Goal: Task Accomplishment & Management: Manage account settings

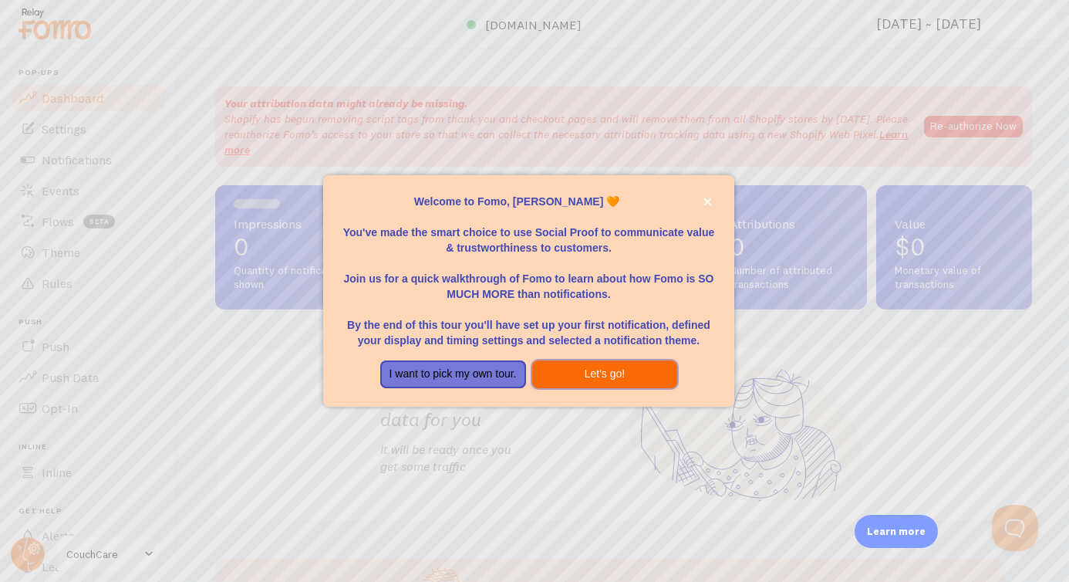
click at [578, 387] on button "Let's go!" at bounding box center [605, 374] width 146 height 28
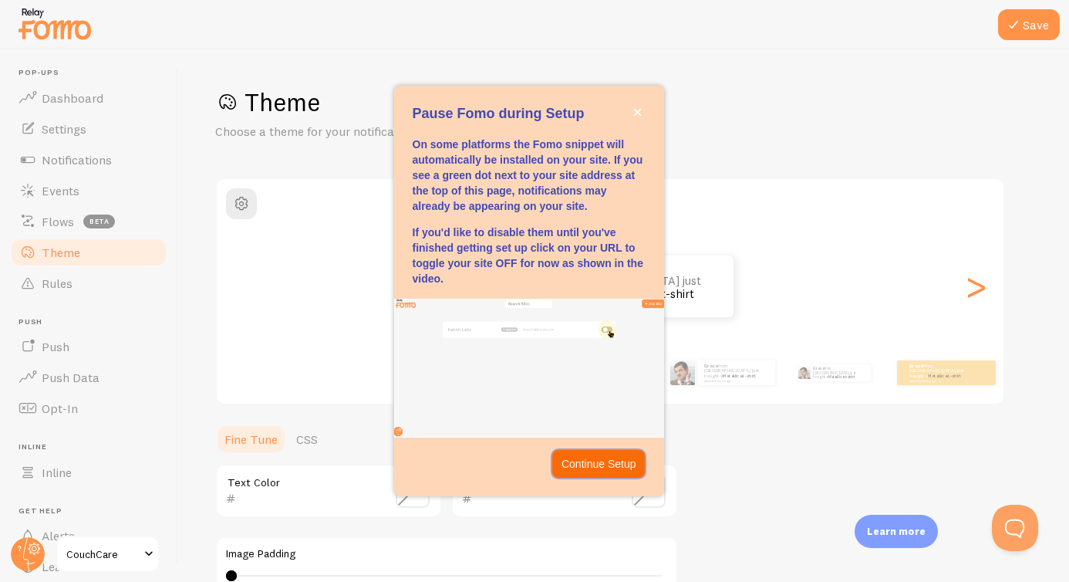
click at [602, 457] on p "Continue Setup" at bounding box center [599, 463] width 75 height 15
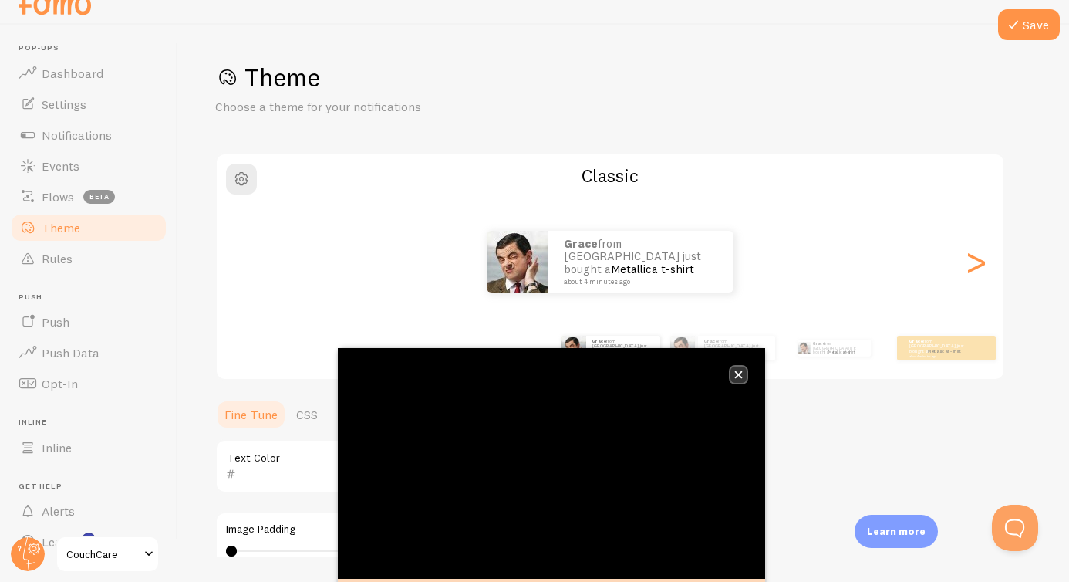
click at [740, 373] on icon "close," at bounding box center [739, 375] width 8 height 8
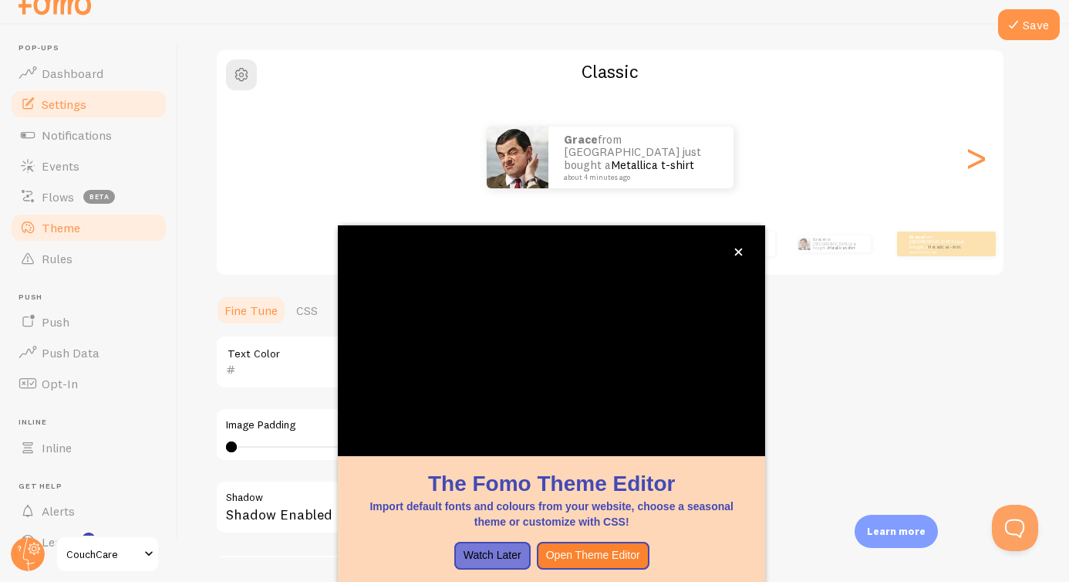
scroll to position [123, 0]
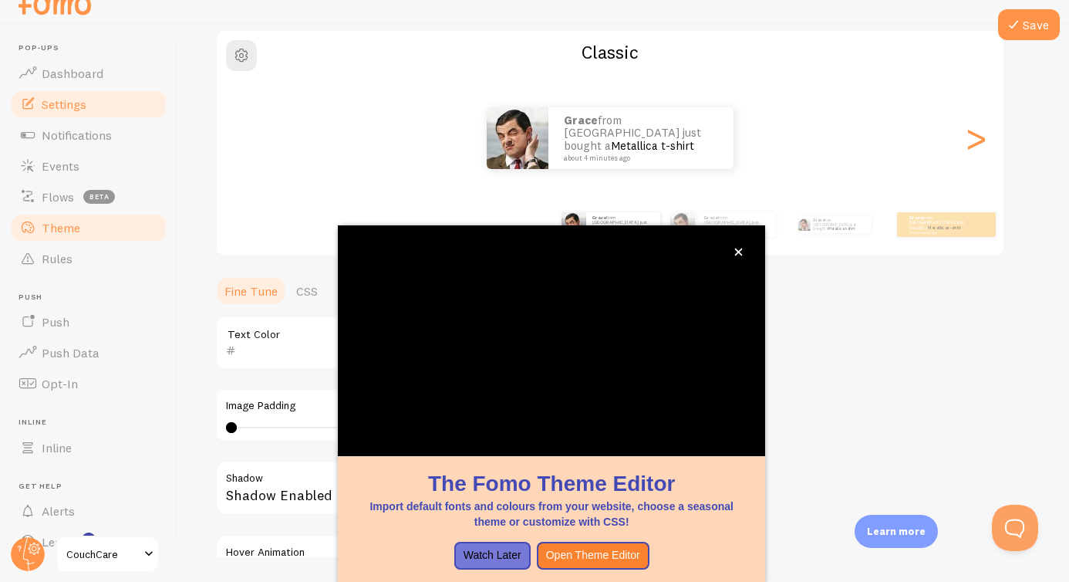
click at [104, 105] on link "Settings" at bounding box center [88, 104] width 159 height 31
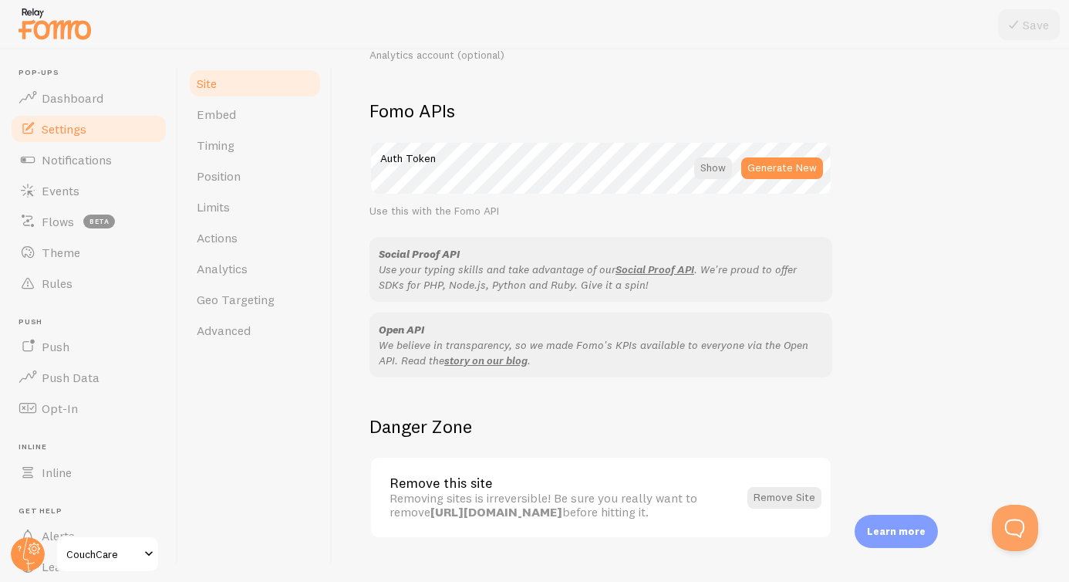
scroll to position [875, 0]
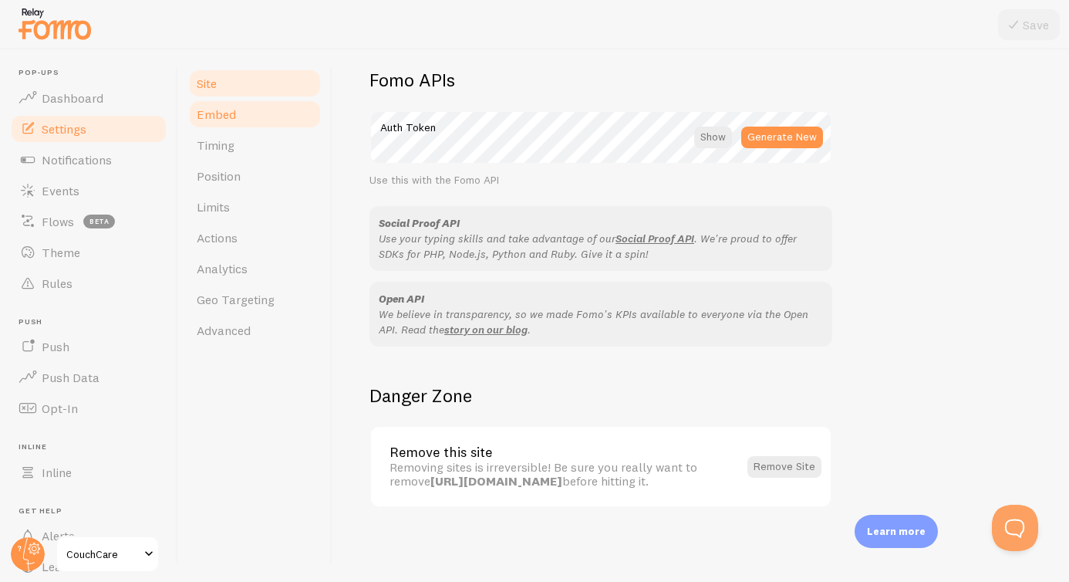
click at [248, 120] on link "Embed" at bounding box center [254, 114] width 135 height 31
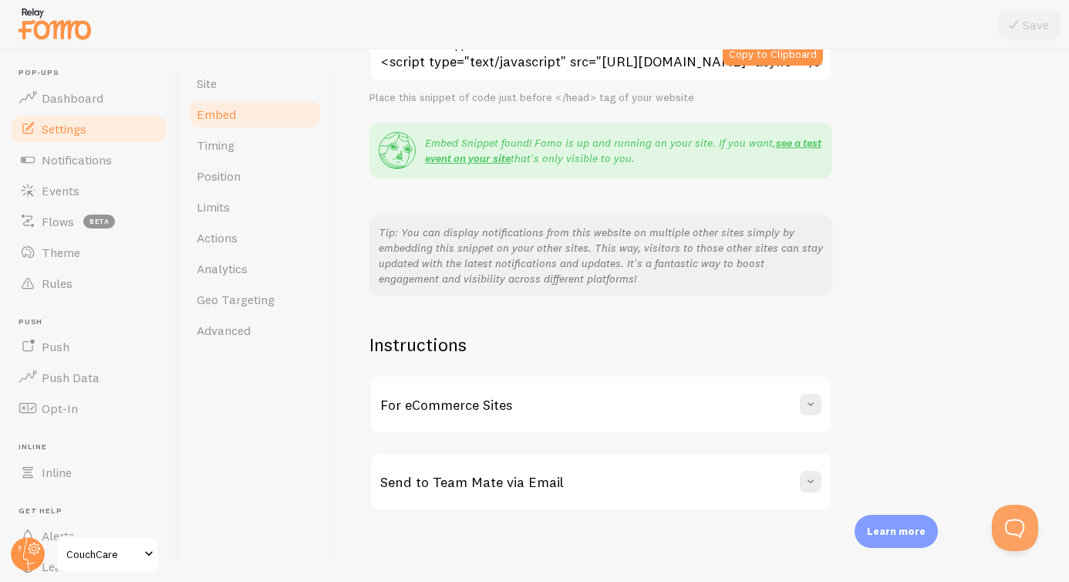
scroll to position [246, 0]
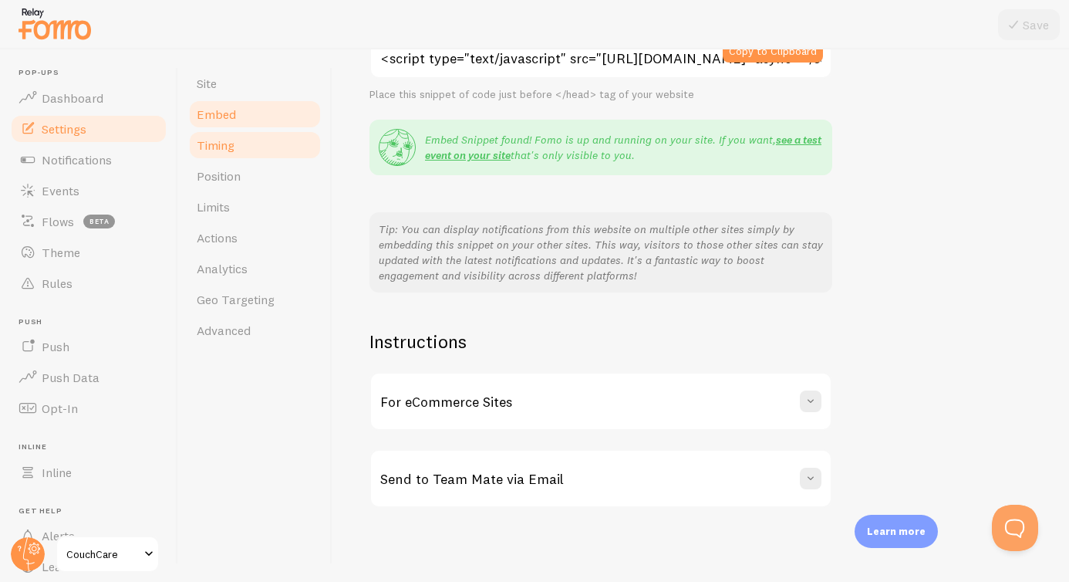
click at [263, 150] on link "Timing" at bounding box center [254, 145] width 135 height 31
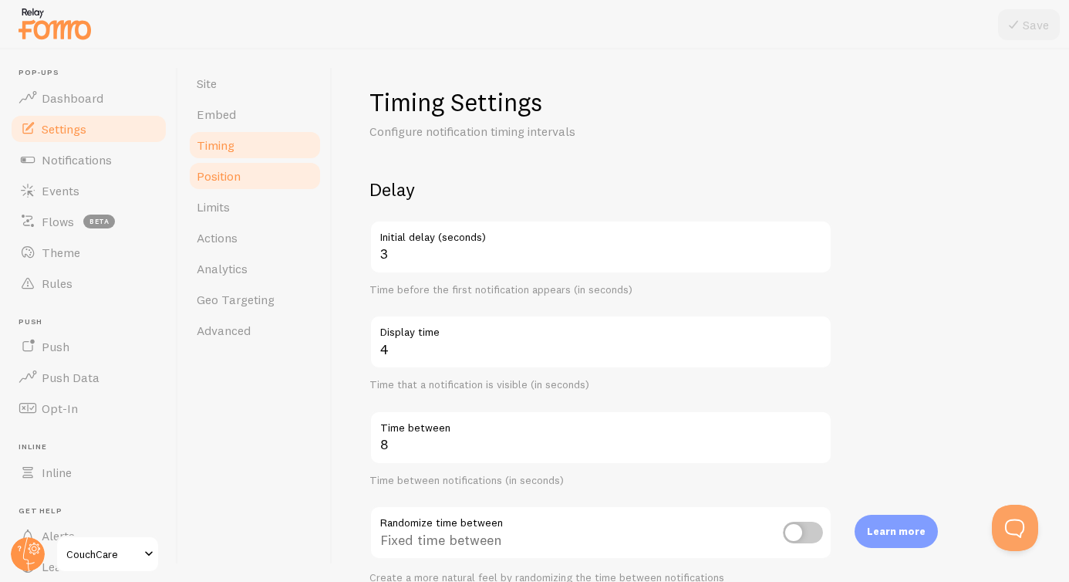
click at [271, 171] on link "Position" at bounding box center [254, 175] width 135 height 31
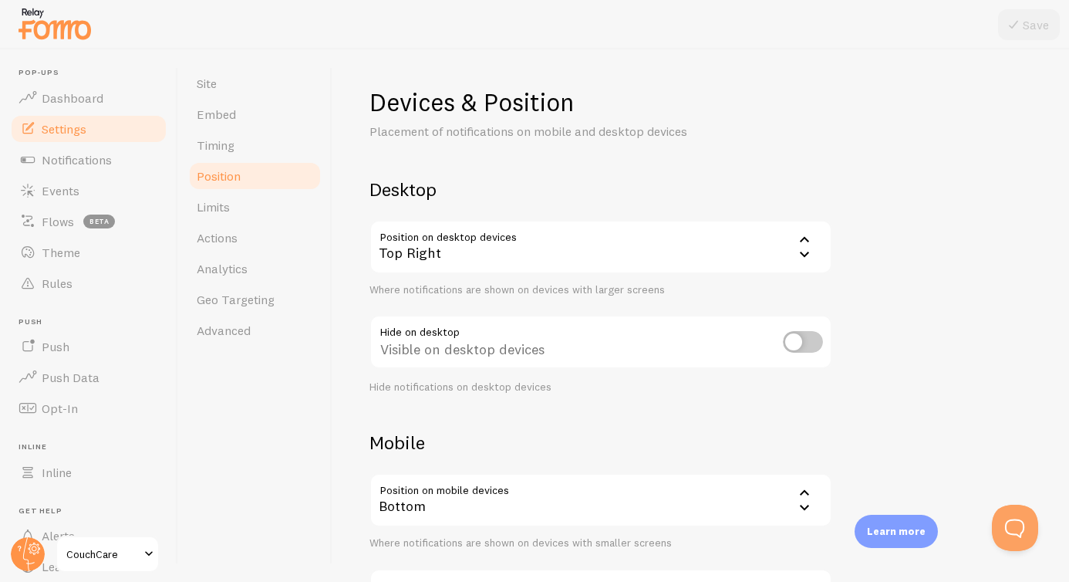
click at [639, 238] on div "Top Right" at bounding box center [601, 247] width 463 height 54
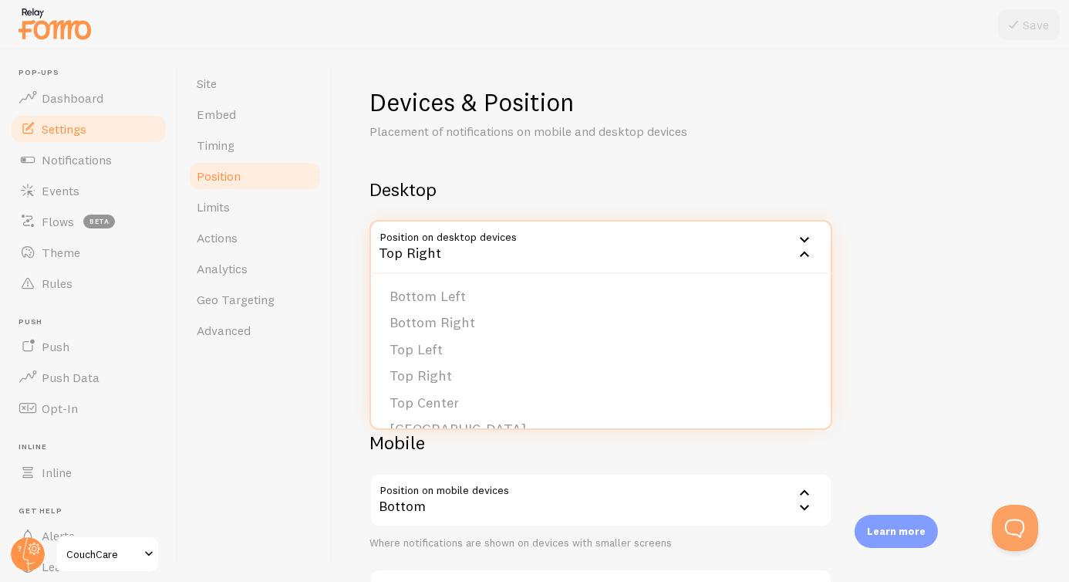
click at [639, 238] on div "Top Right" at bounding box center [601, 247] width 463 height 54
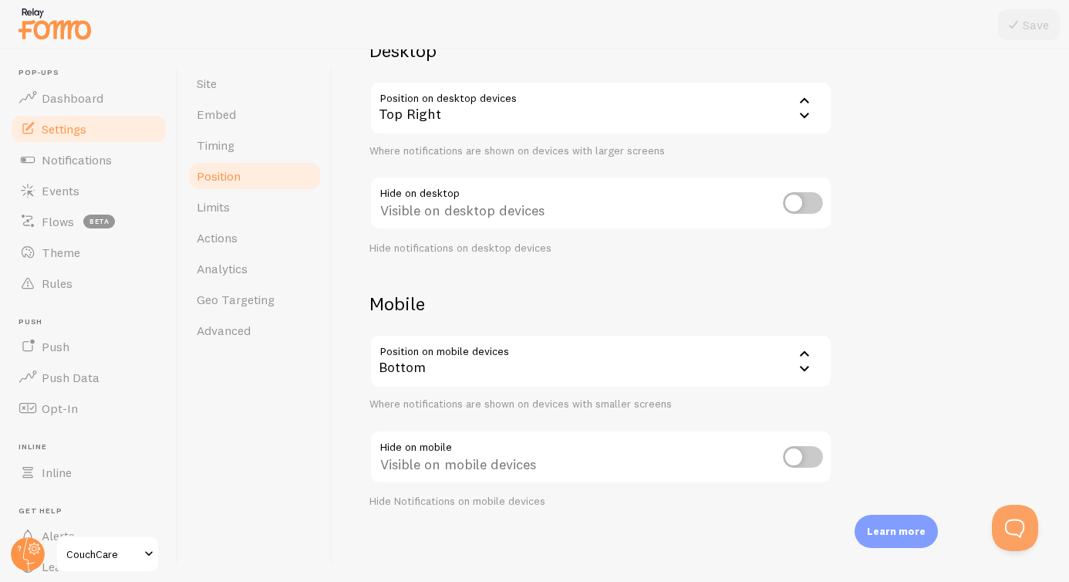
scroll to position [137, 0]
click at [222, 132] on link "Timing" at bounding box center [254, 145] width 135 height 31
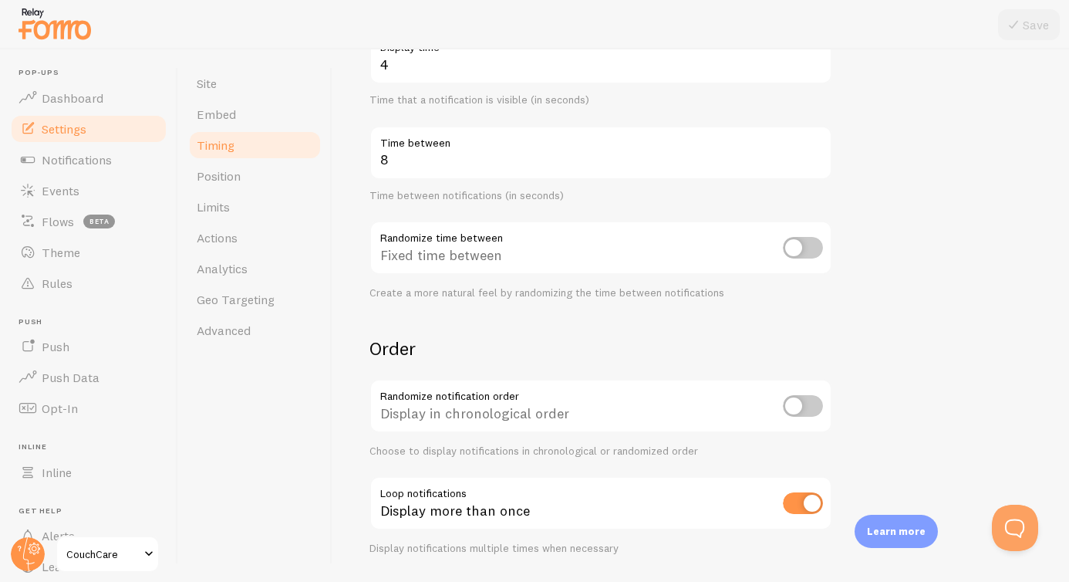
scroll to position [332, 0]
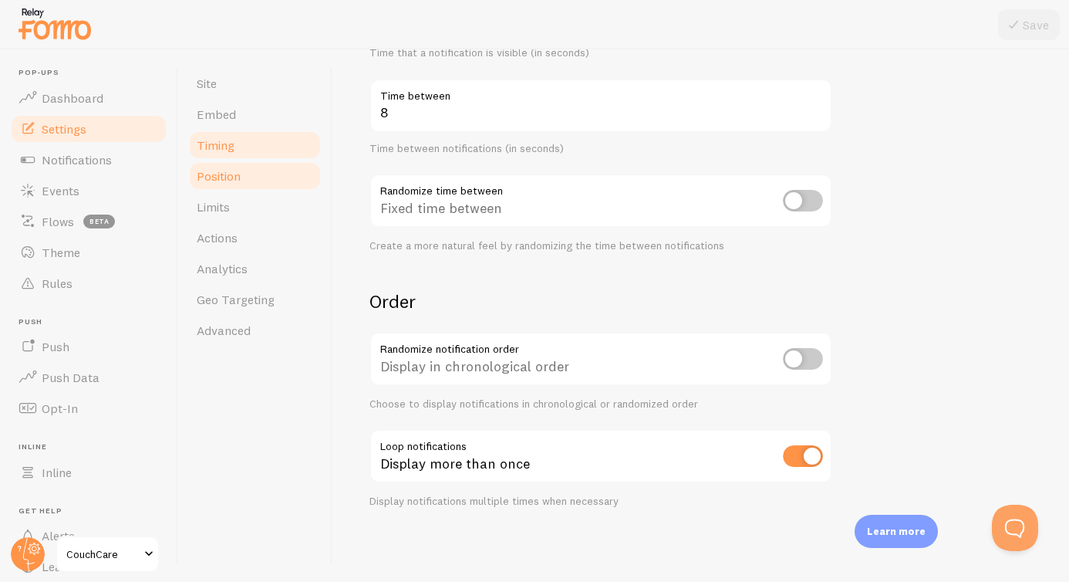
click at [239, 179] on span "Position" at bounding box center [219, 175] width 44 height 15
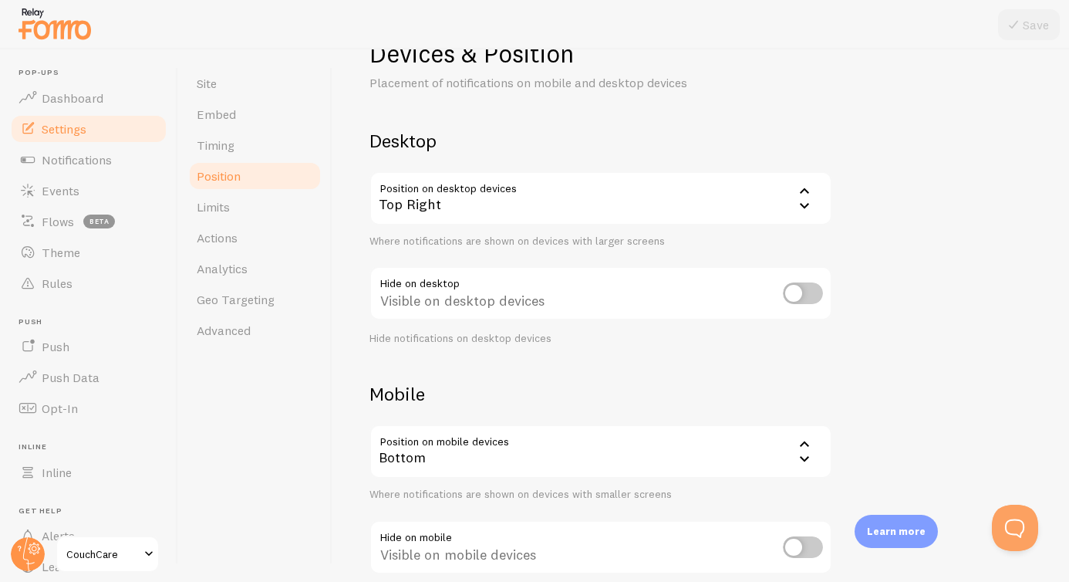
scroll to position [139, 0]
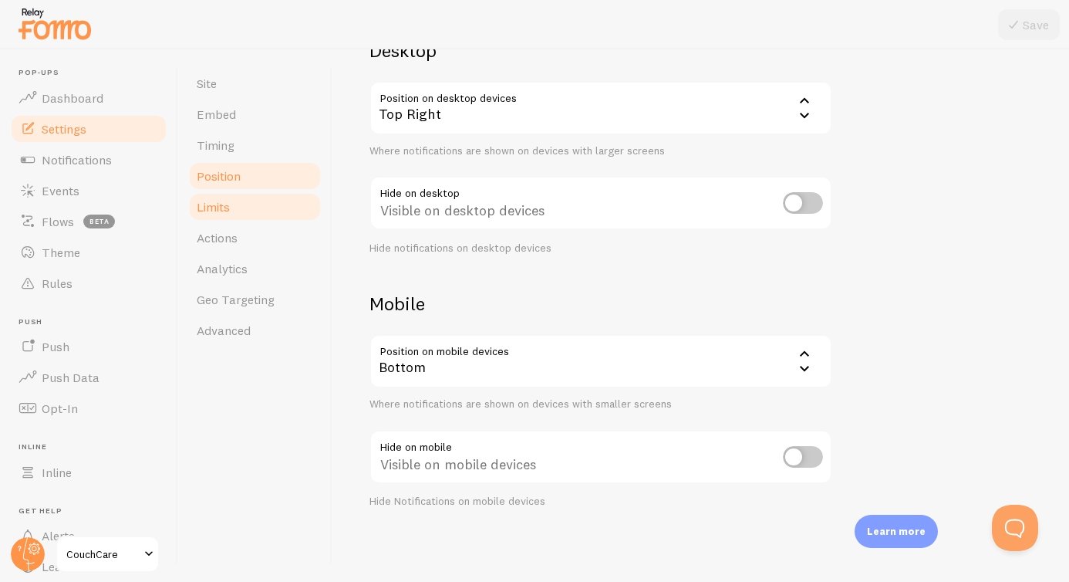
click at [245, 210] on link "Limits" at bounding box center [254, 206] width 135 height 31
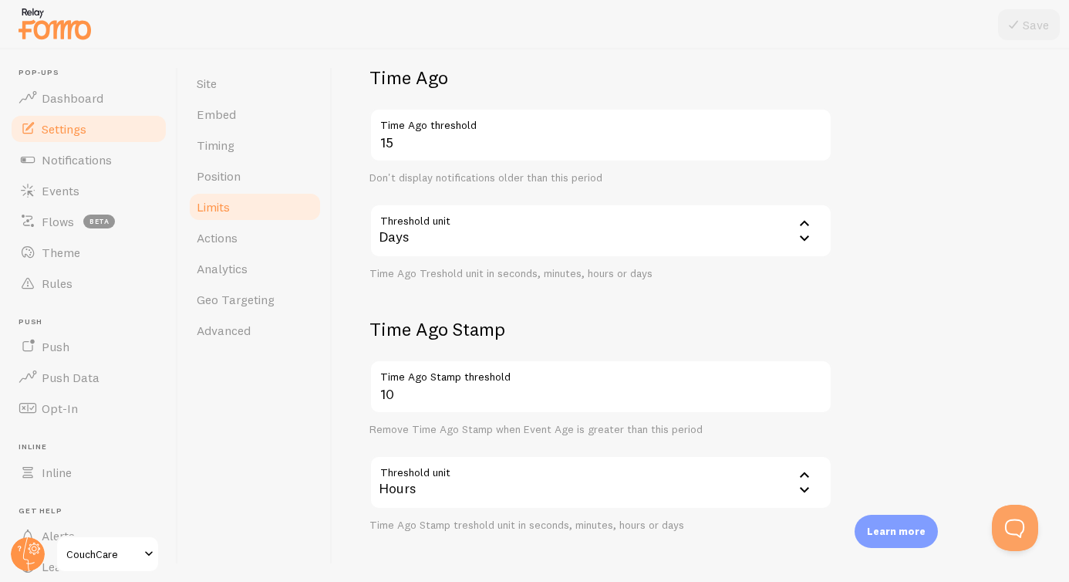
scroll to position [418, 0]
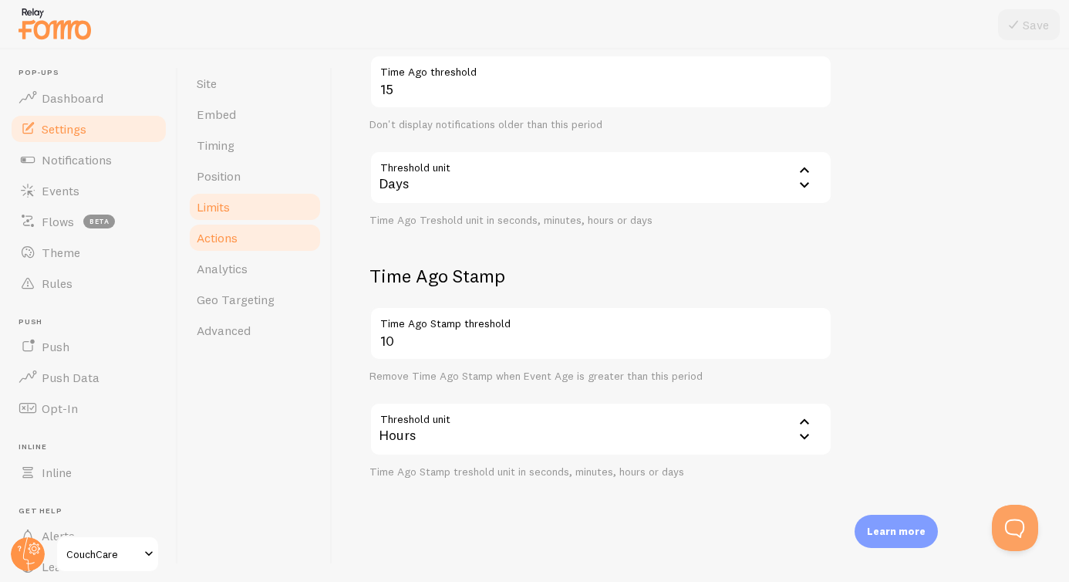
click at [249, 232] on link "Actions" at bounding box center [254, 237] width 135 height 31
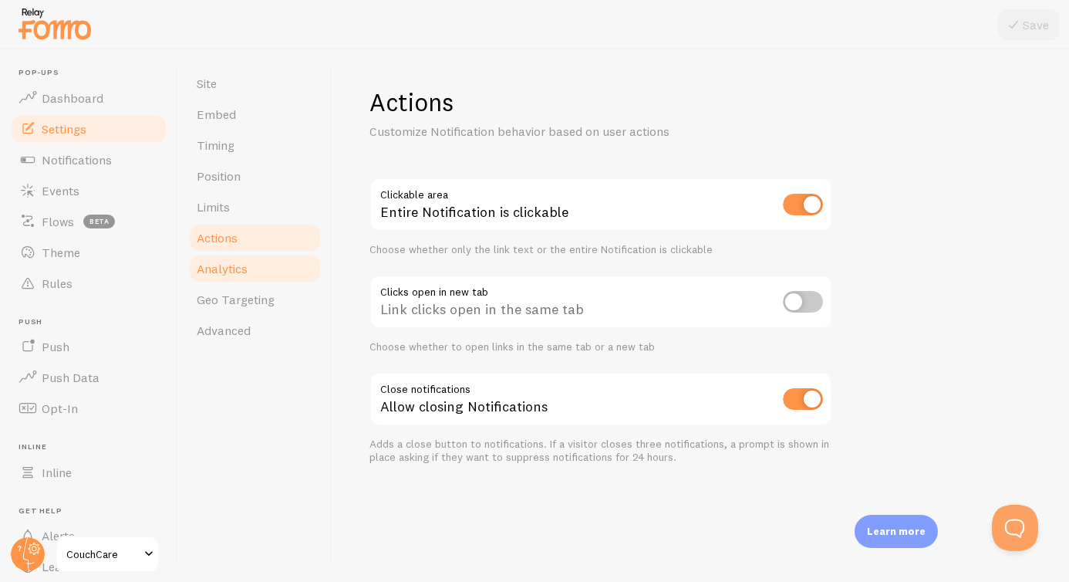
click at [241, 274] on span "Analytics" at bounding box center [222, 268] width 51 height 15
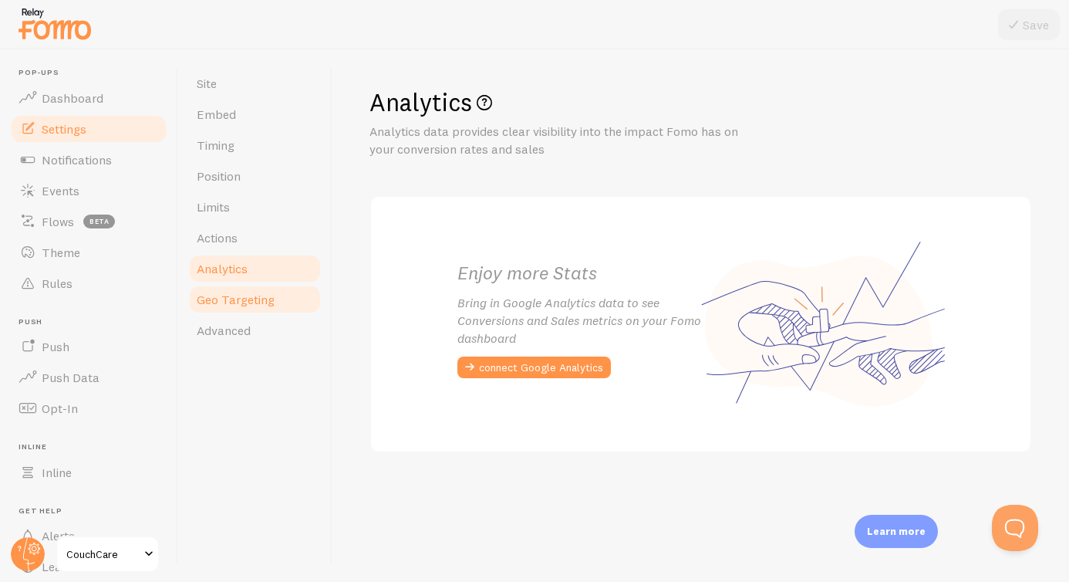
click at [240, 297] on span "Geo Targeting" at bounding box center [236, 299] width 78 height 15
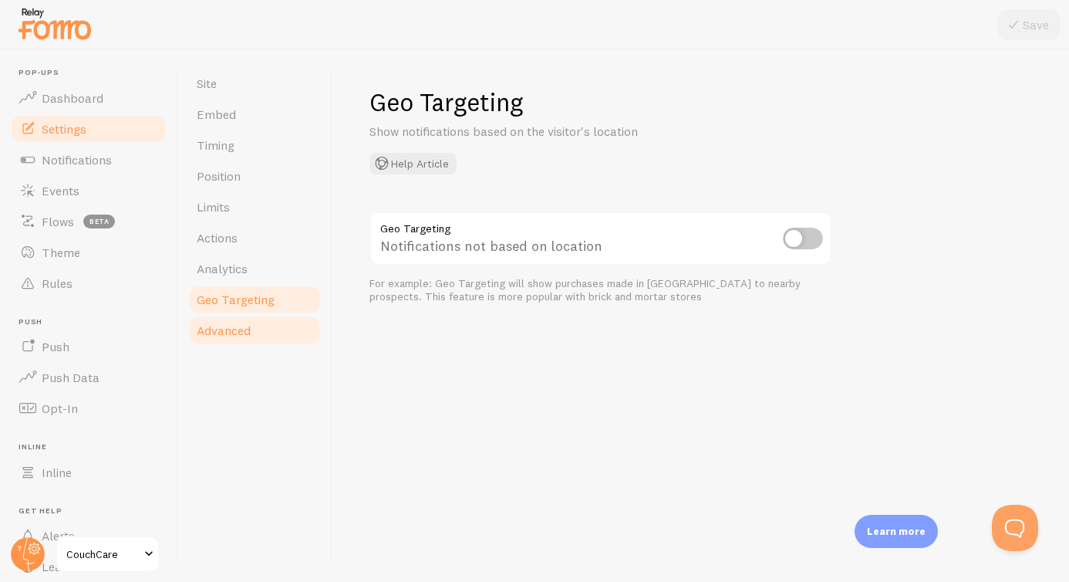
click at [226, 331] on span "Advanced" at bounding box center [224, 329] width 54 height 15
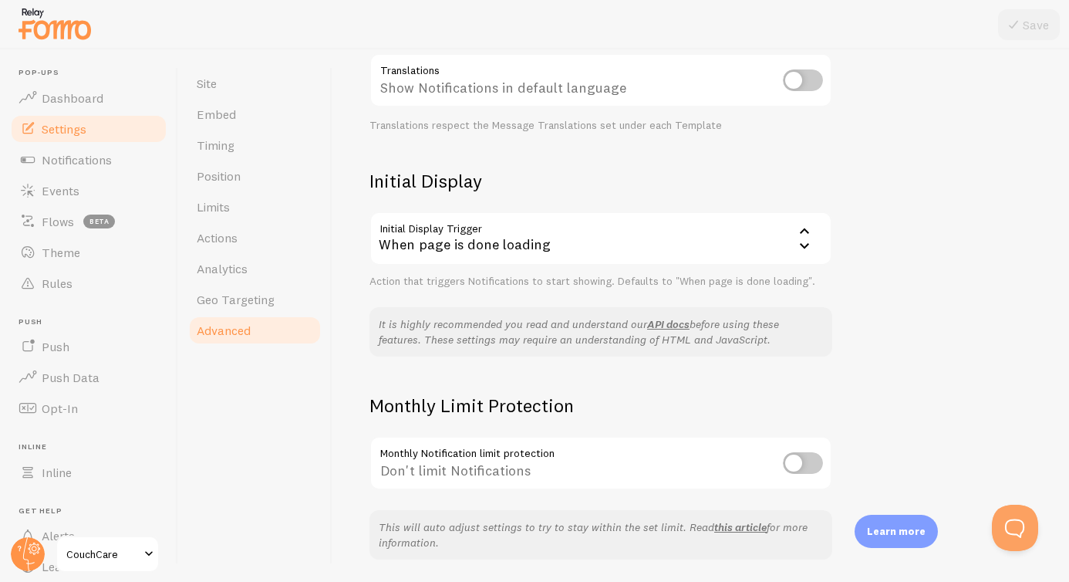
scroll to position [313, 0]
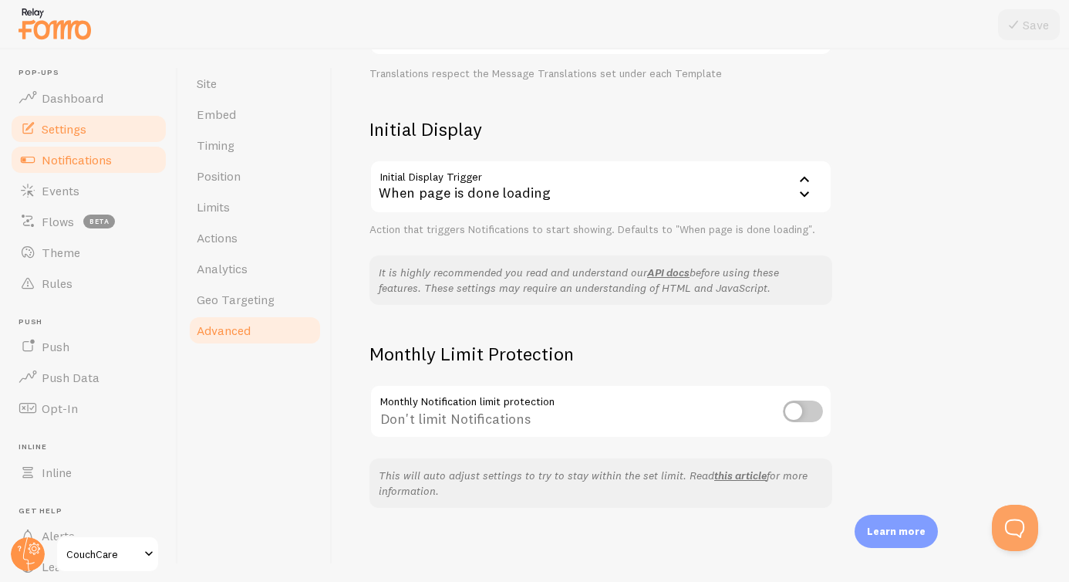
click at [62, 150] on link "Notifications" at bounding box center [88, 159] width 159 height 31
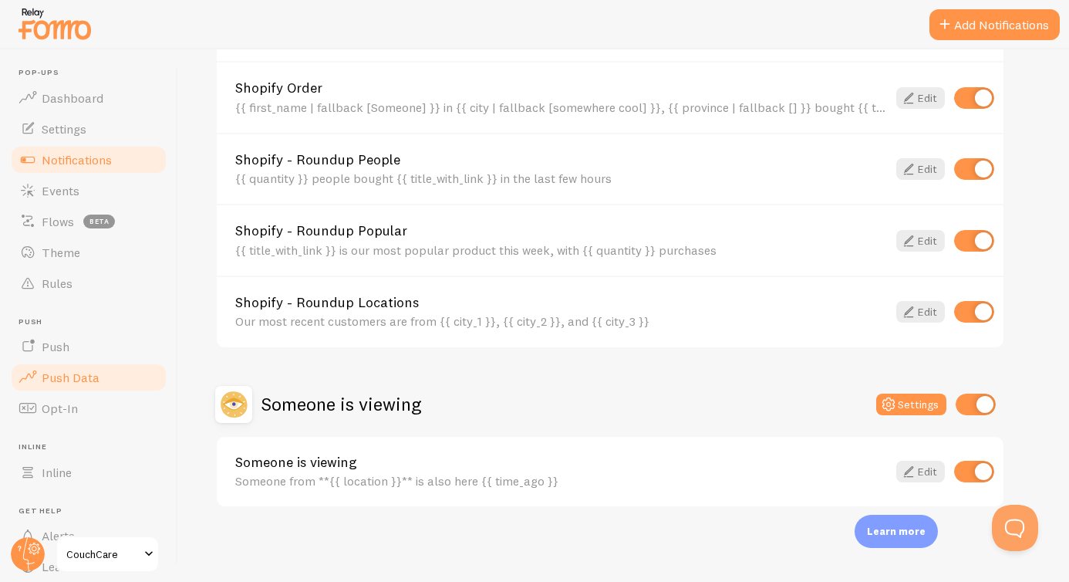
scroll to position [86, 0]
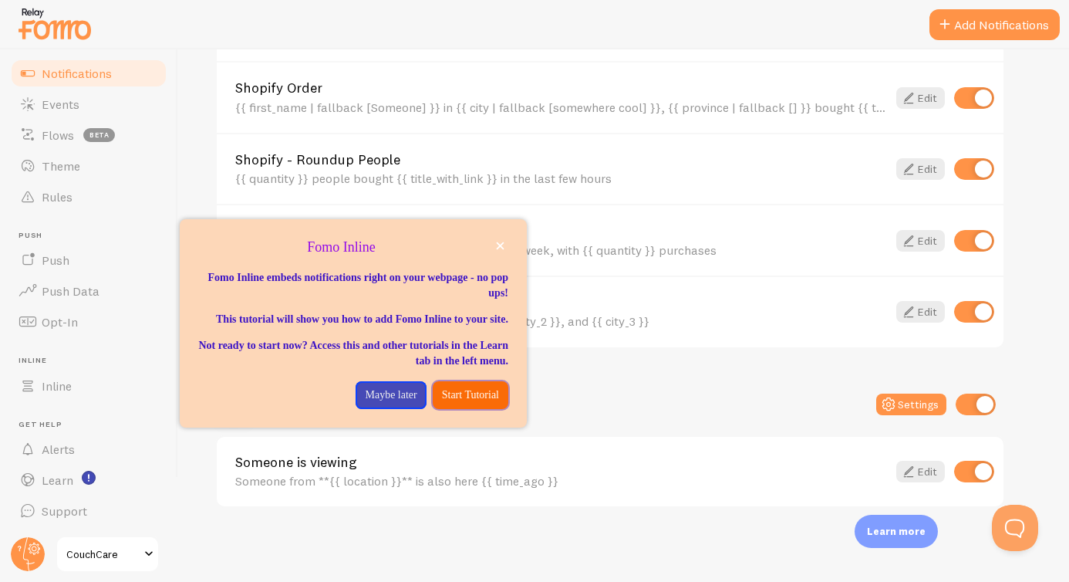
click at [461, 403] on p "Start Tutorial" at bounding box center [470, 394] width 57 height 15
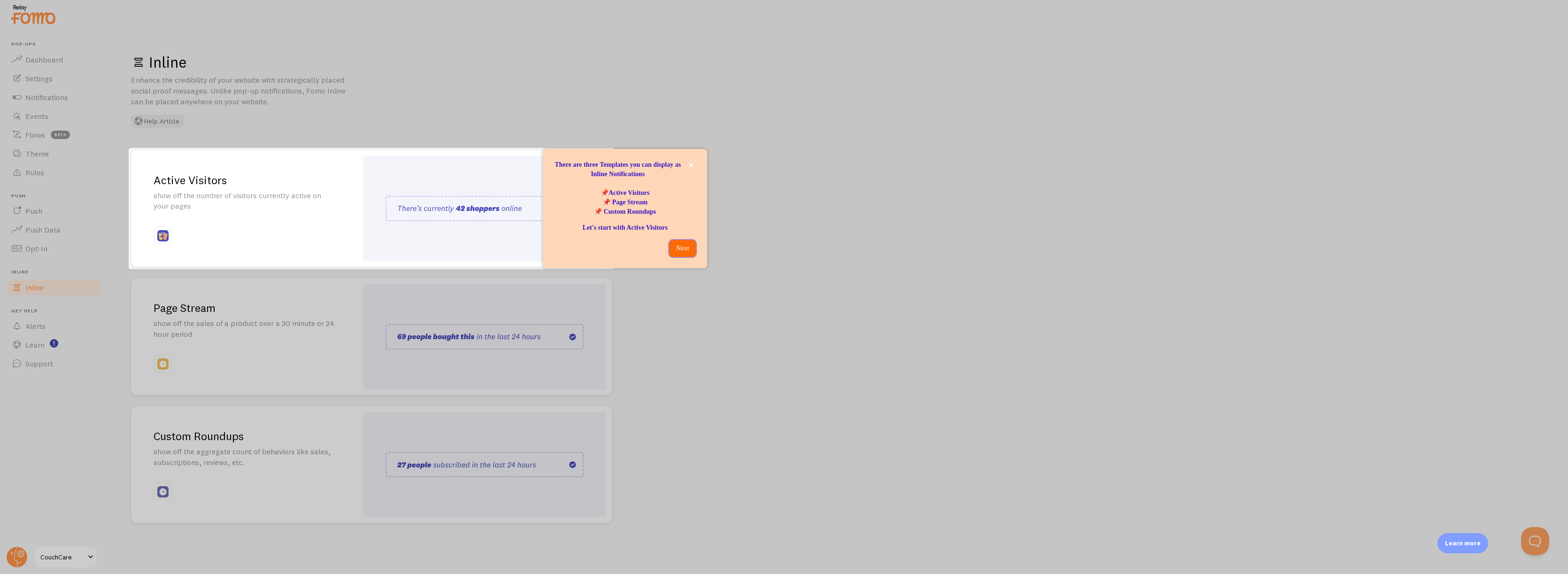
click at [651, 250] on p "Next" at bounding box center [682, 248] width 15 height 9
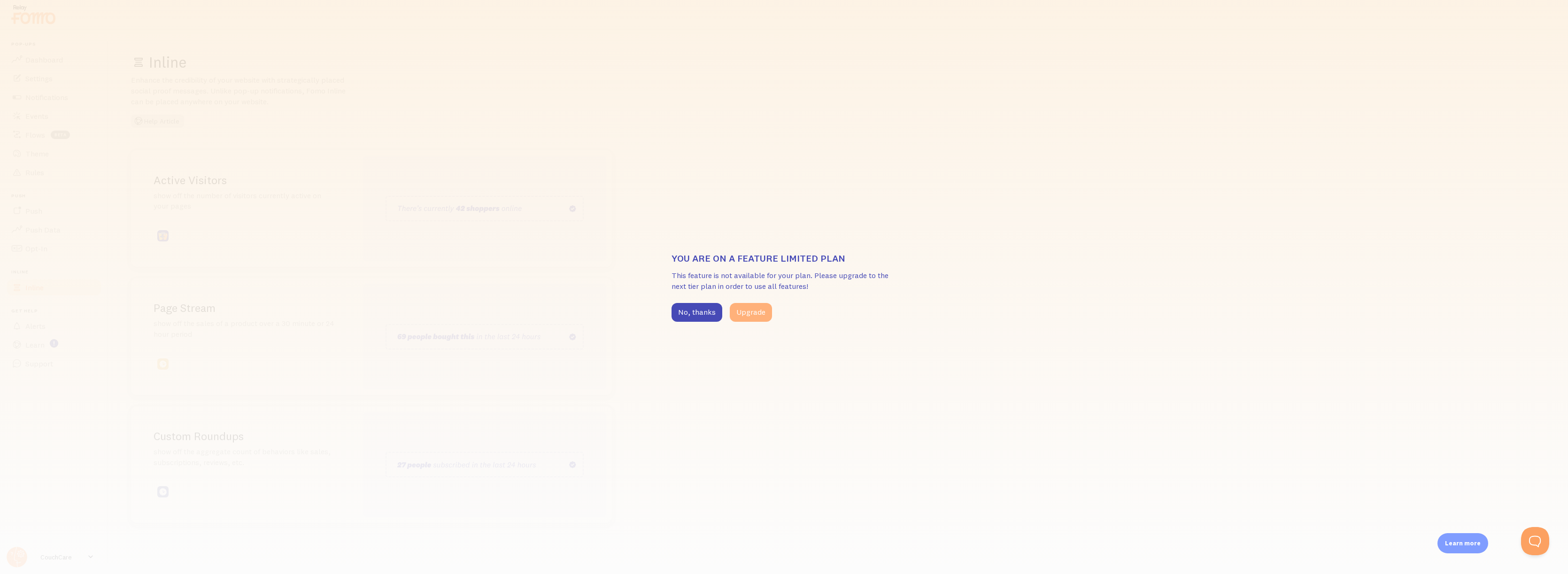
click at [651, 312] on button "Upgrade" at bounding box center [751, 312] width 42 height 19
